Goal: Navigation & Orientation: Go to known website

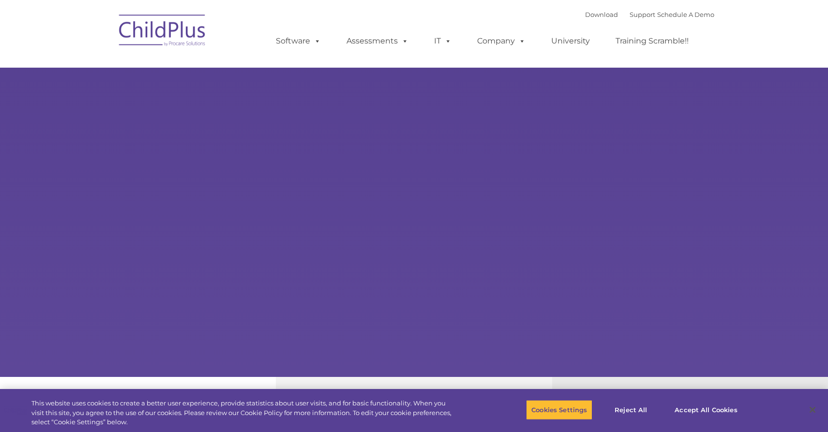
select select "MEDIUM"
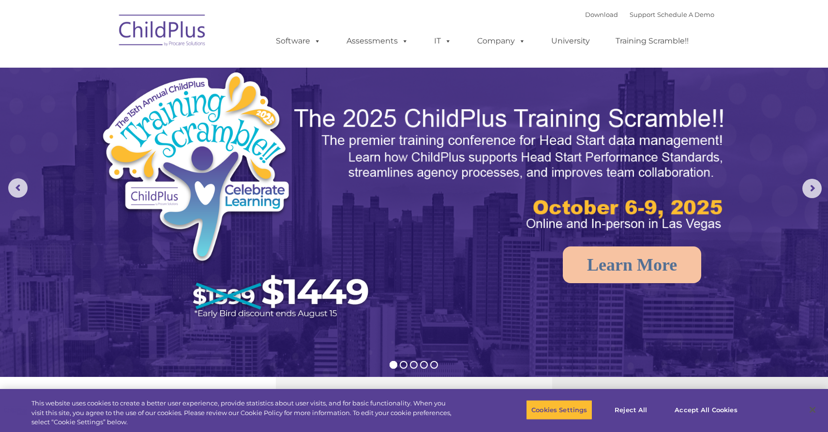
click at [160, 22] on img at bounding box center [162, 32] width 97 height 48
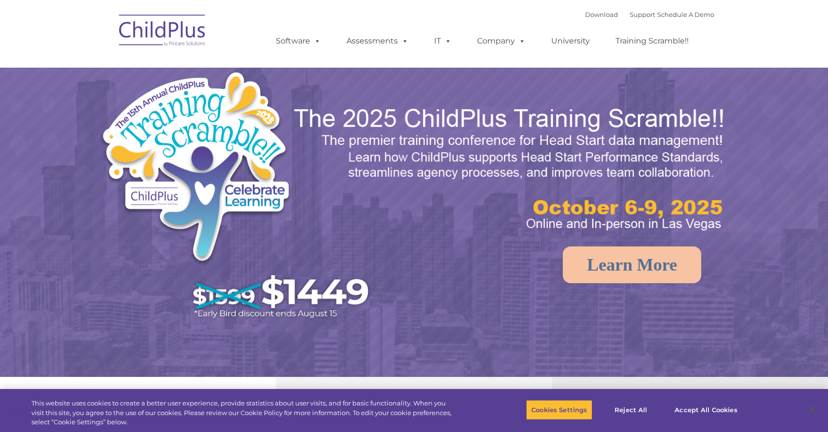
select select "MEDIUM"
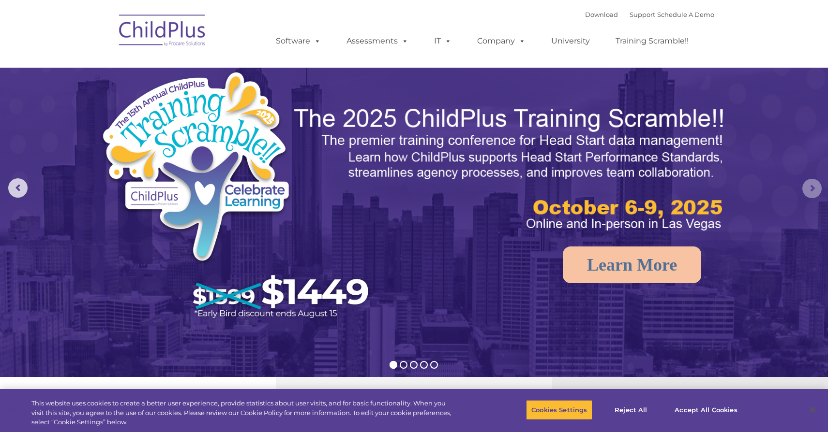
click at [821, 185] on rs-arrow at bounding box center [811, 188] width 19 height 19
select select "MEDIUM"
